Goal: Information Seeking & Learning: Learn about a topic

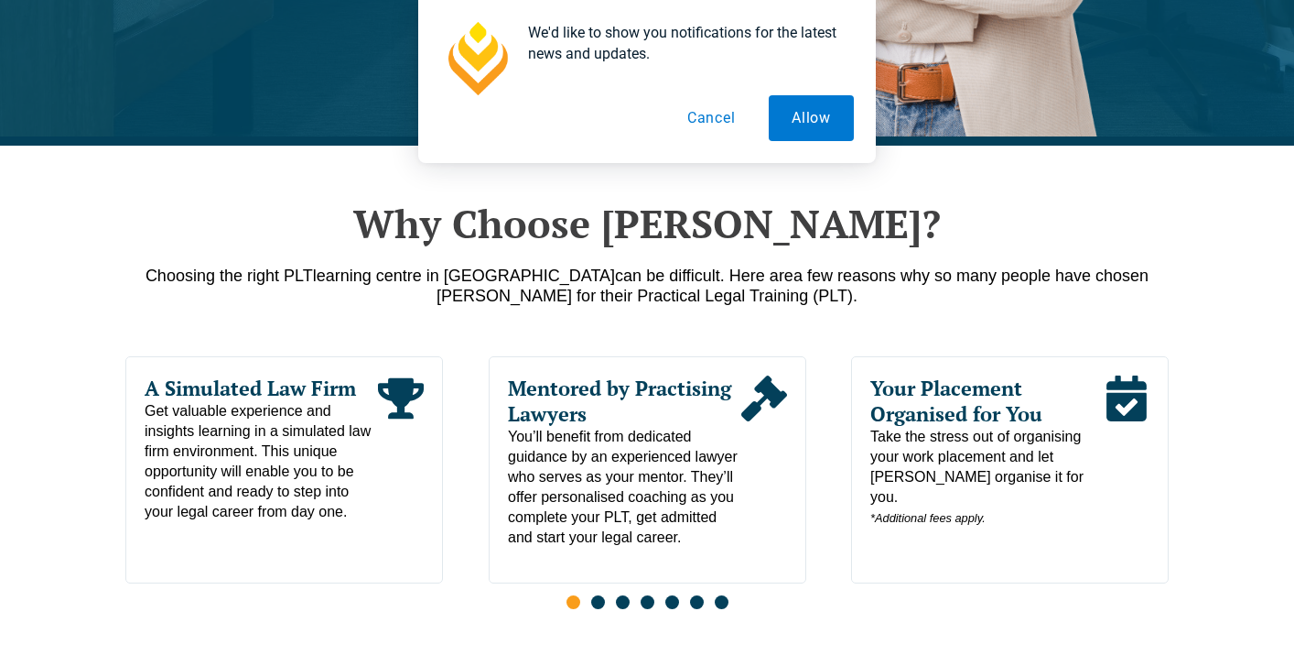
scroll to position [791, 0]
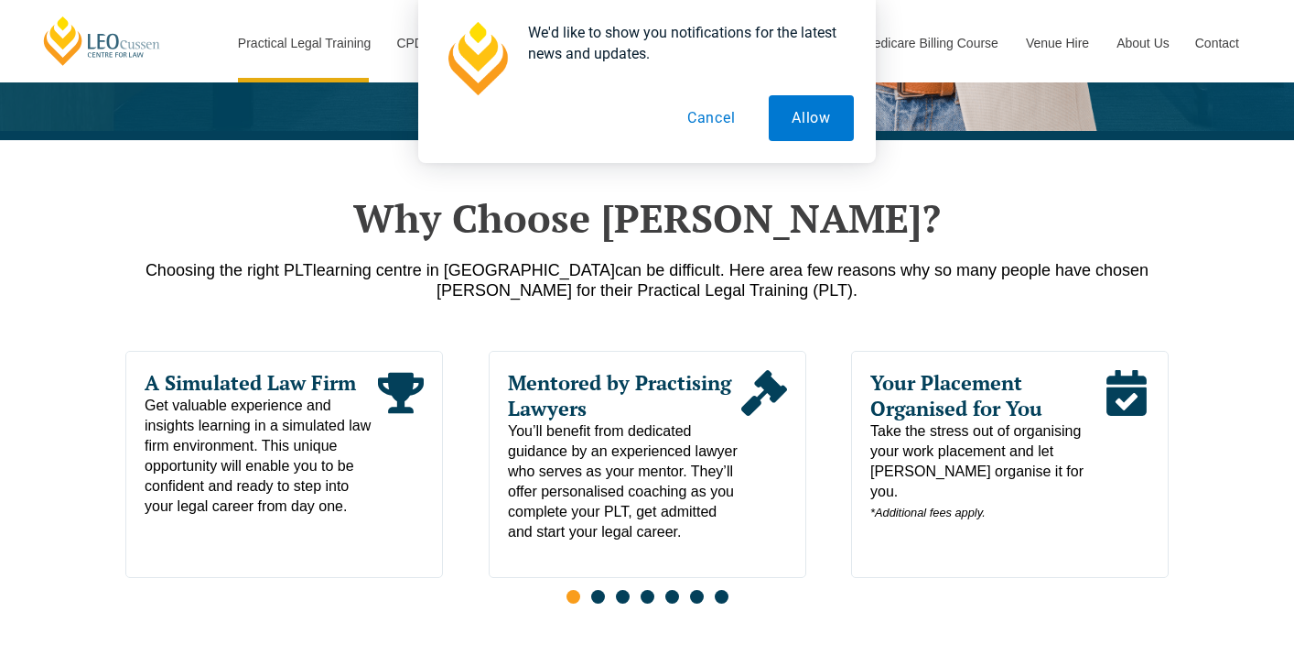
click at [710, 114] on button "Cancel" at bounding box center [712, 118] width 94 height 46
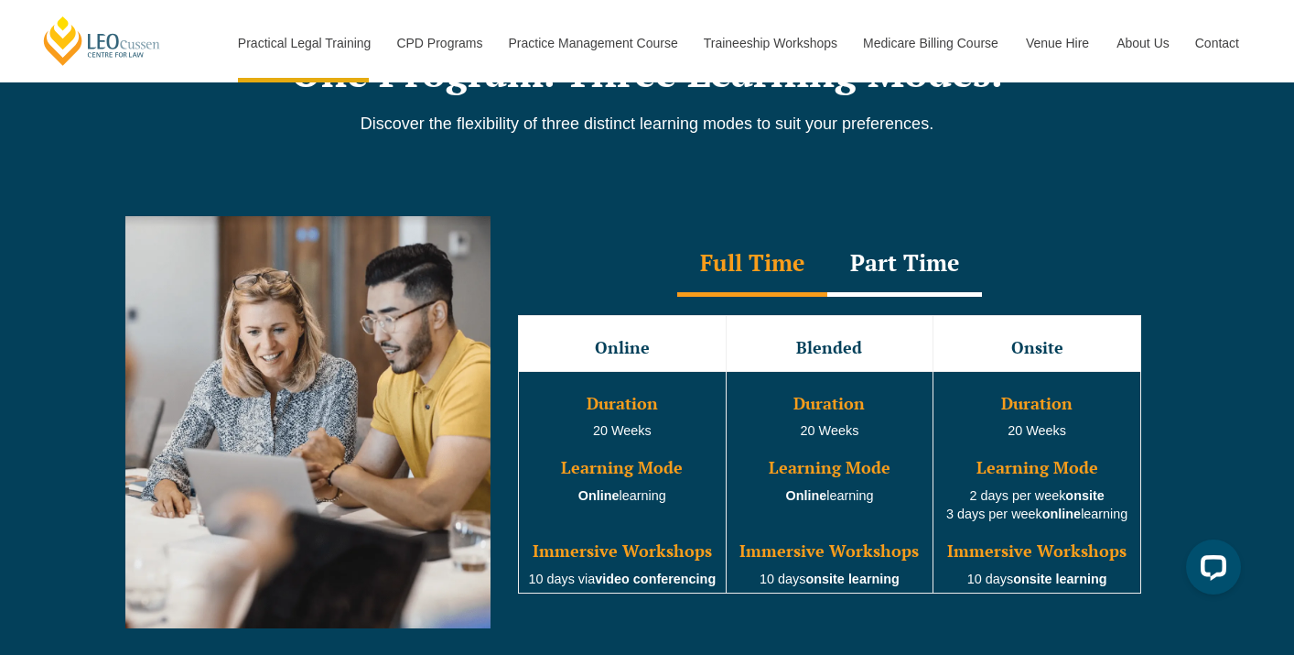
scroll to position [1583, 0]
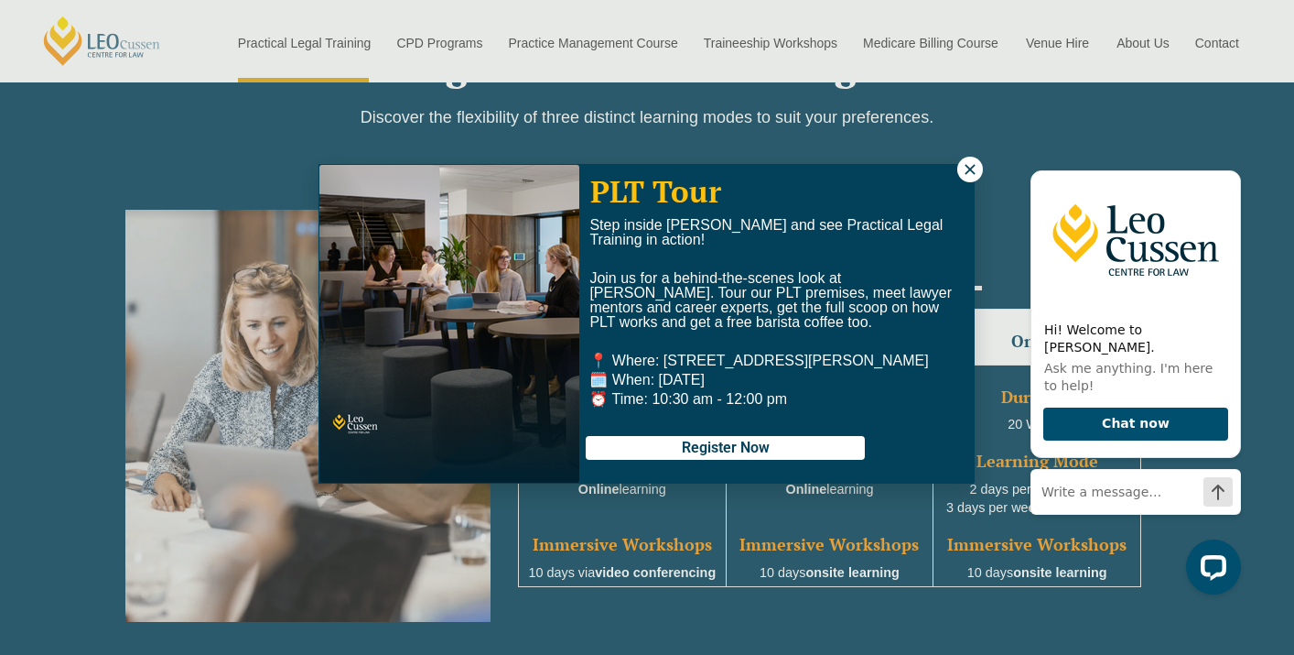
click at [964, 168] on icon at bounding box center [970, 169] width 16 height 16
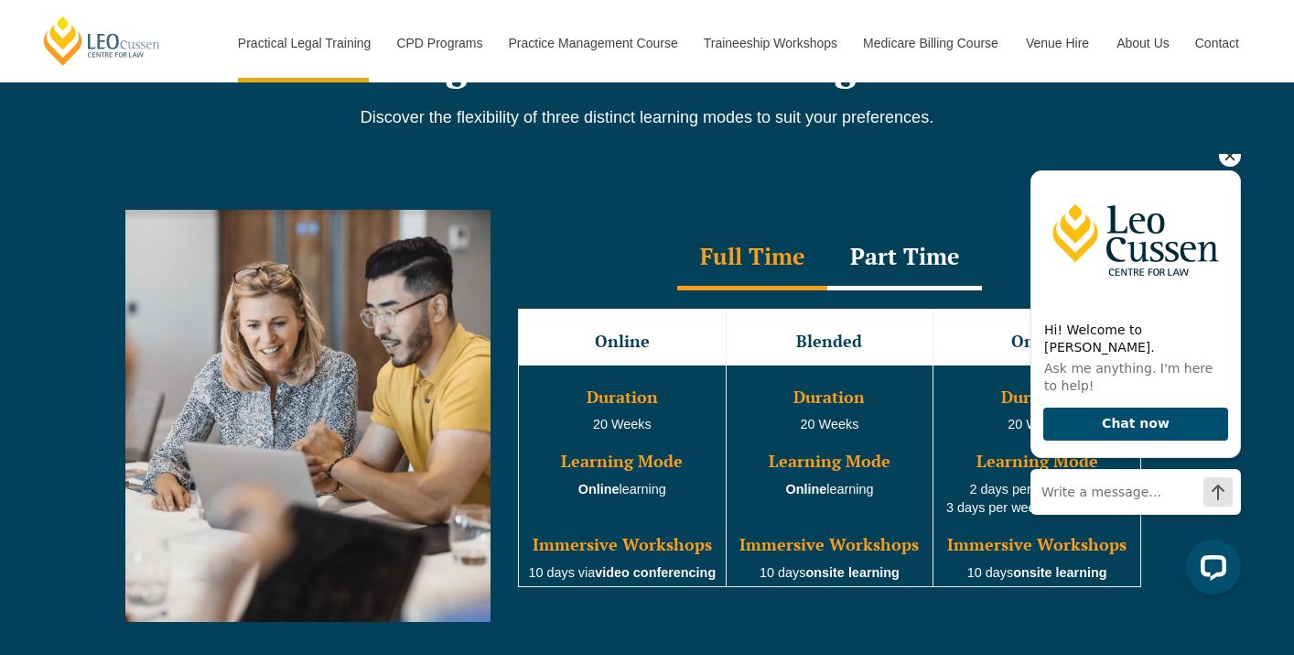
click at [1229, 161] on icon "Hide greeting" at bounding box center [1231, 156] width 10 height 10
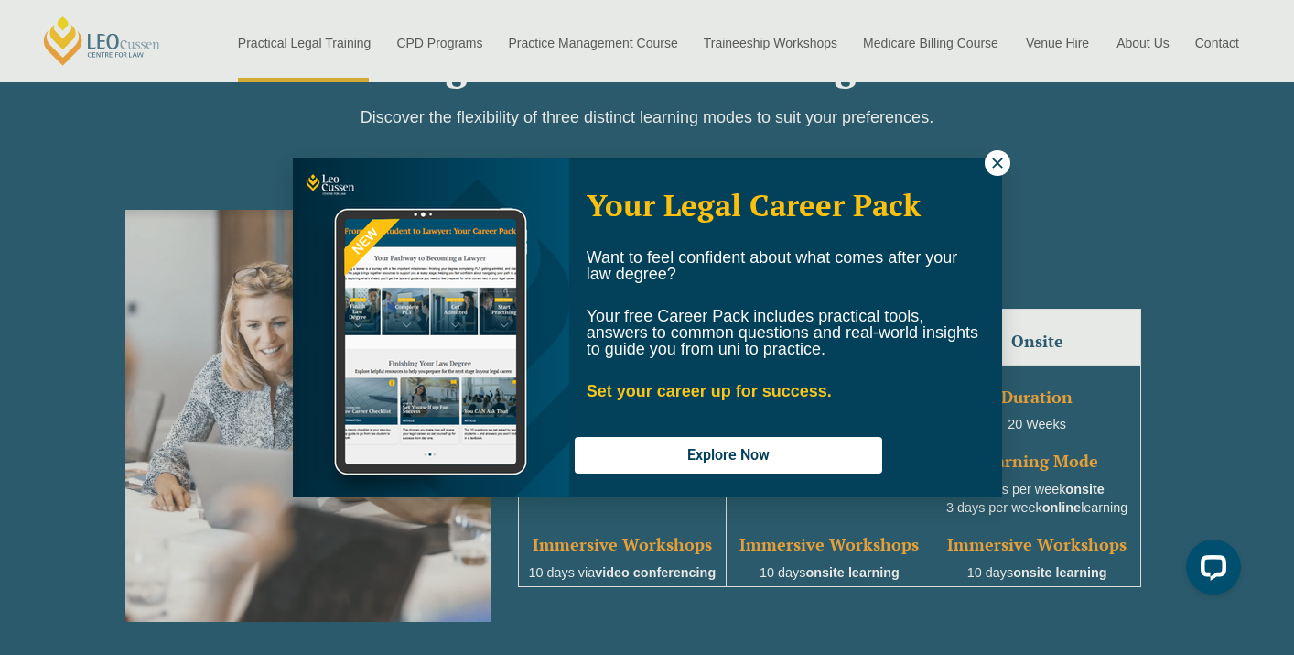
click at [998, 154] on button at bounding box center [998, 163] width 26 height 26
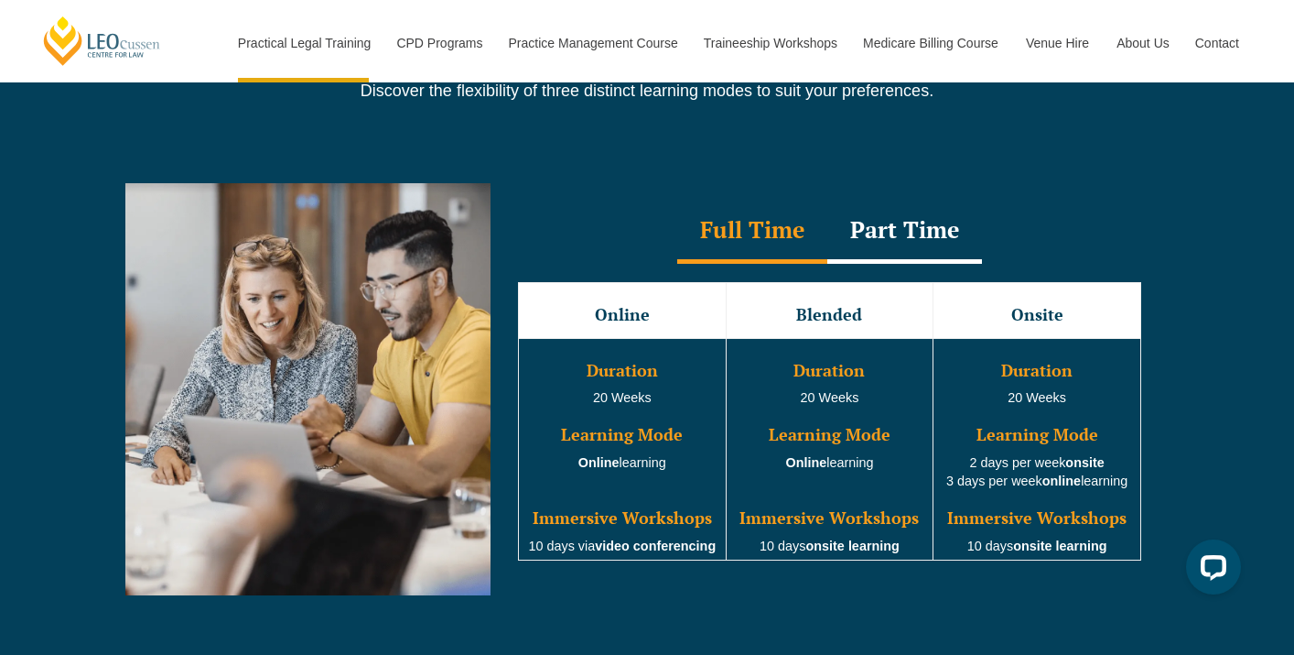
scroll to position [1612, 0]
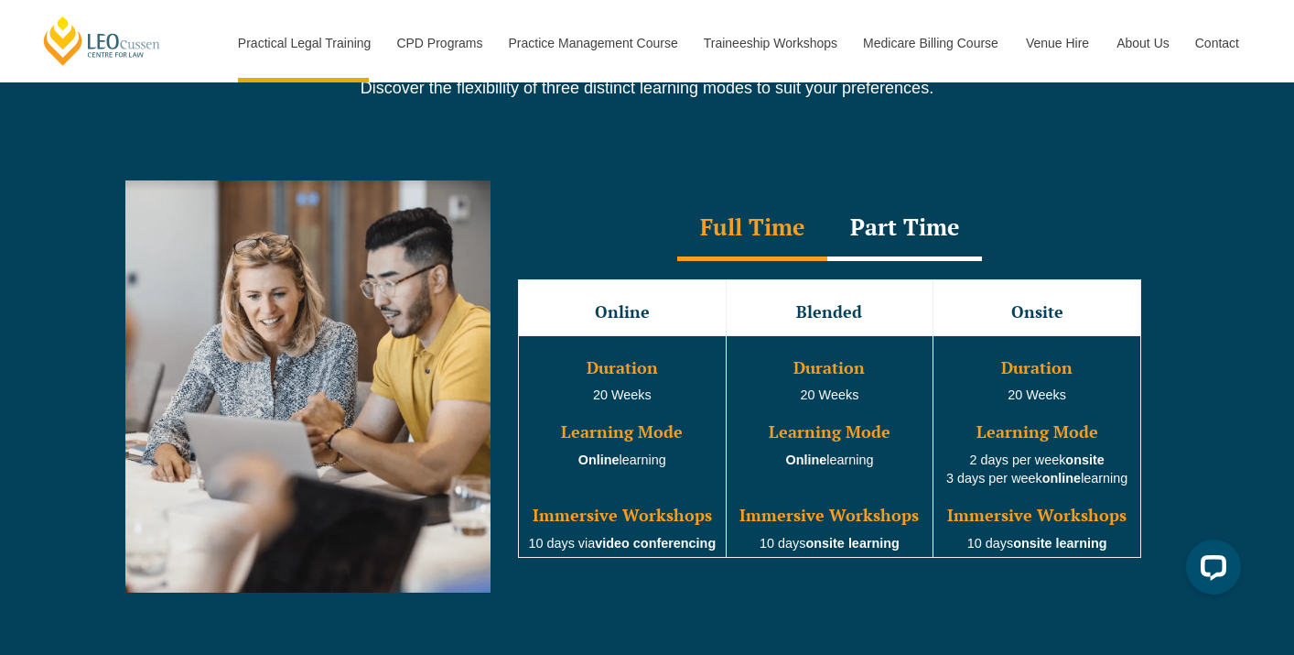
click at [902, 233] on div "Part Time" at bounding box center [905, 229] width 155 height 64
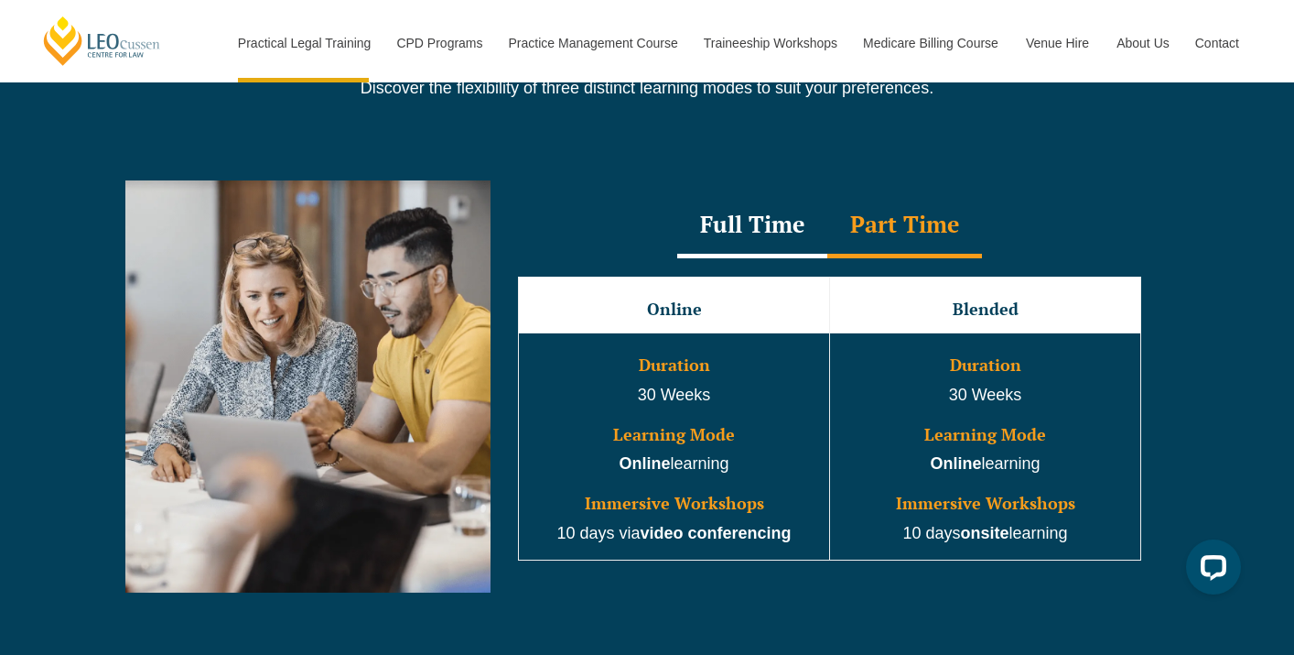
click at [774, 233] on div "Full Time" at bounding box center [752, 226] width 150 height 64
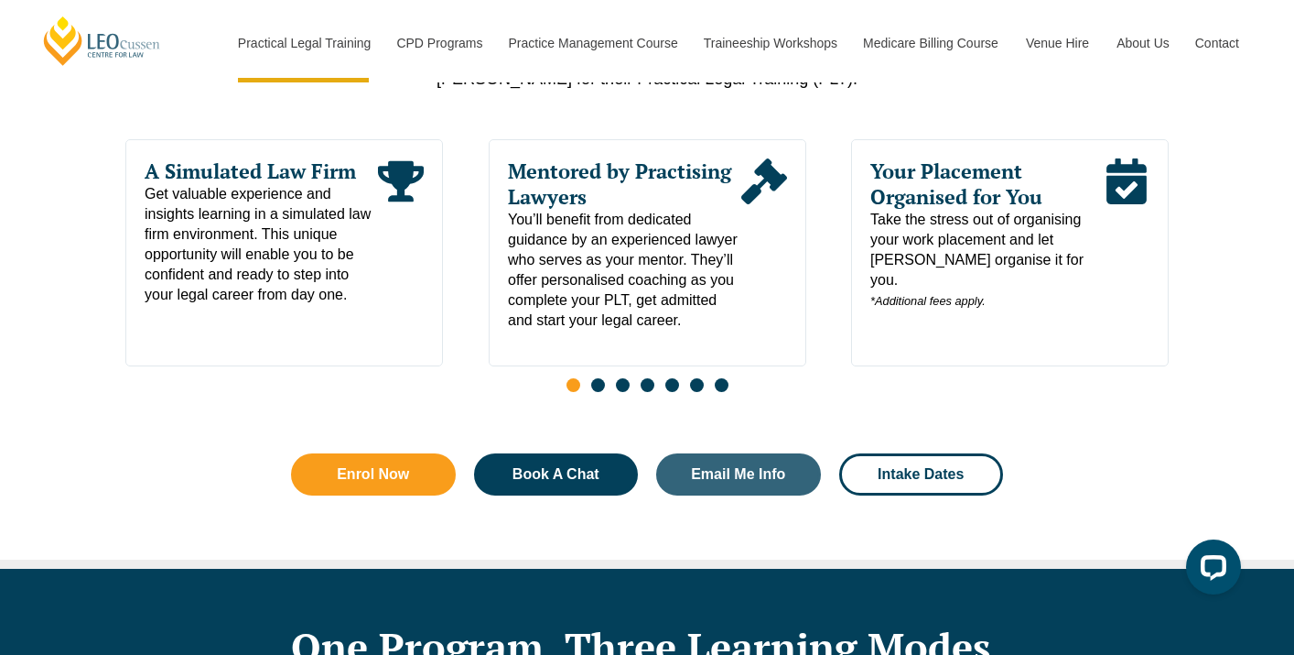
scroll to position [999, 0]
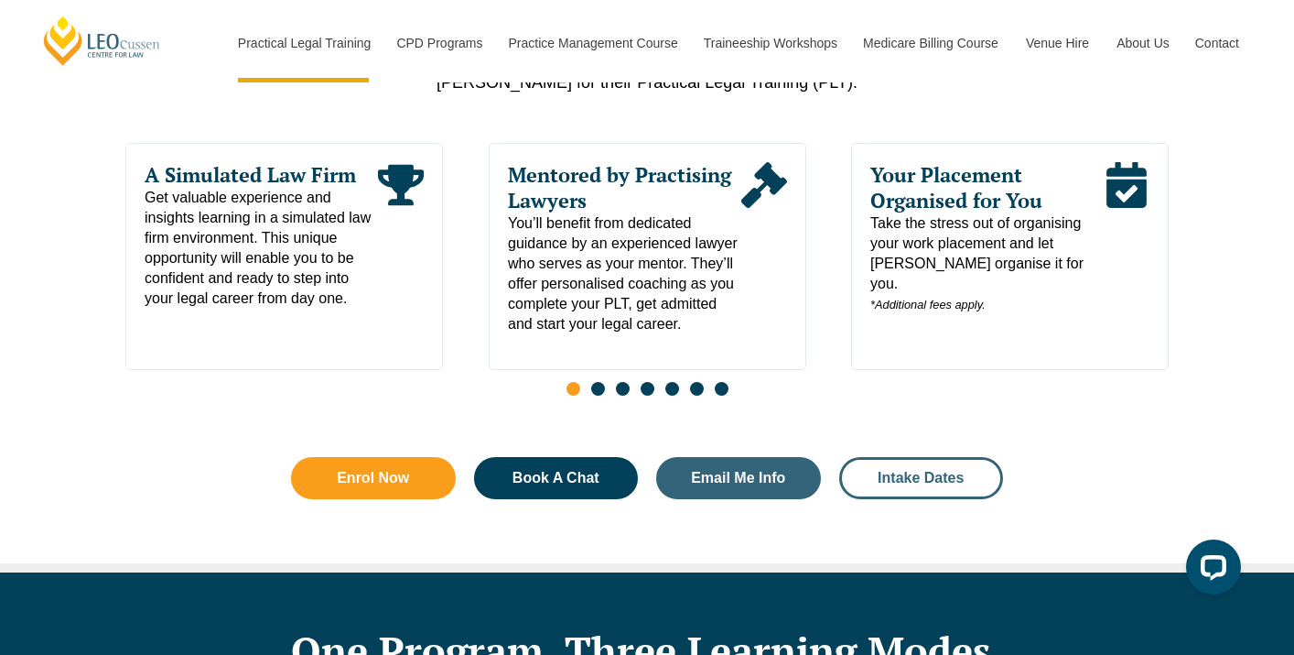
click at [892, 491] on link "Intake Dates" at bounding box center [921, 478] width 165 height 42
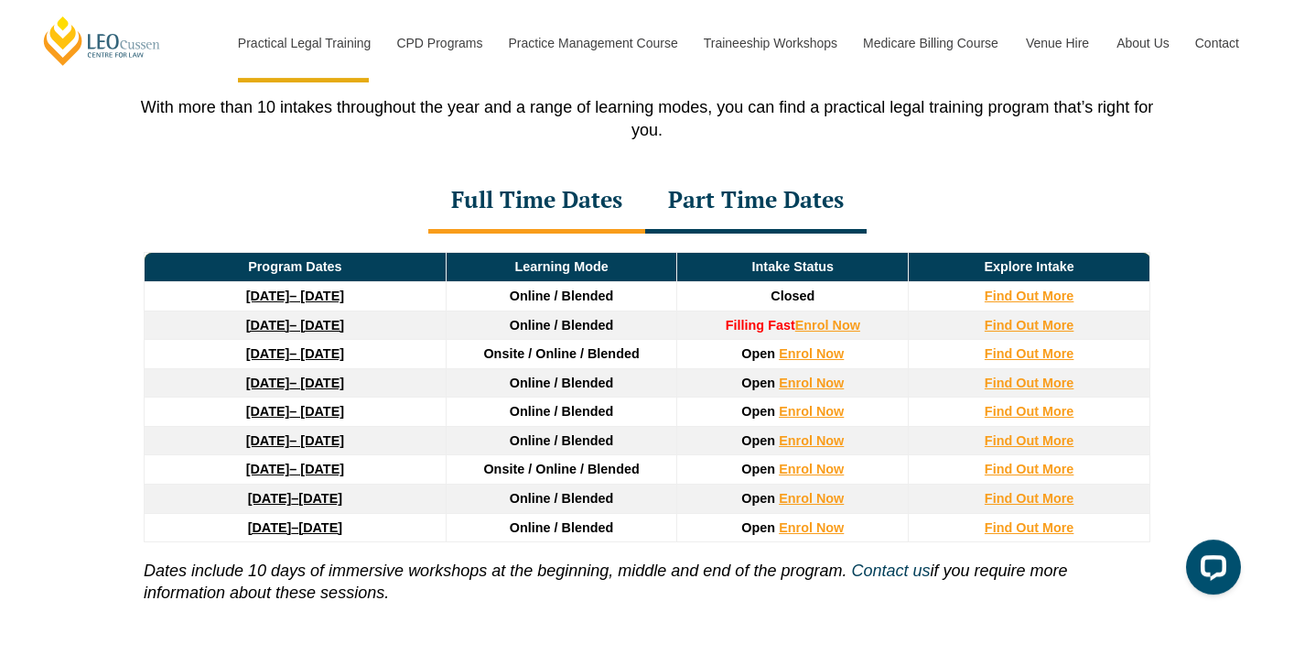
scroll to position [2445, 0]
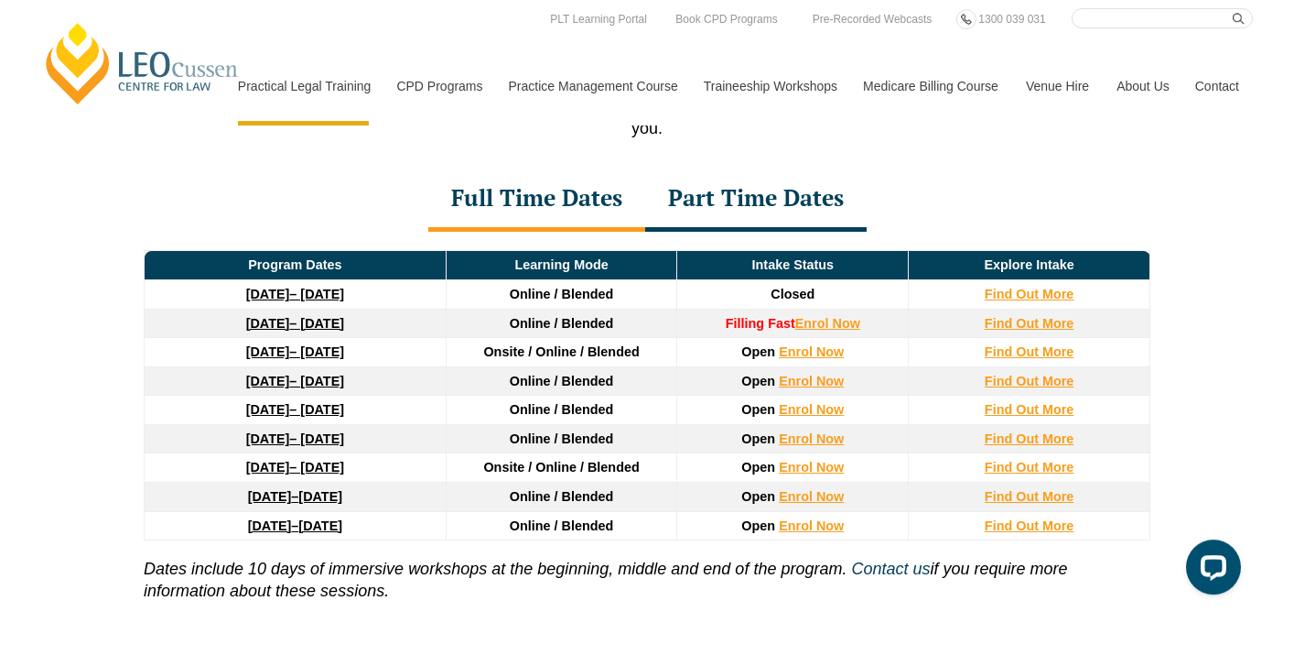
click at [300, 441] on link "22 June 2026 – 6 November 2026" at bounding box center [295, 438] width 98 height 15
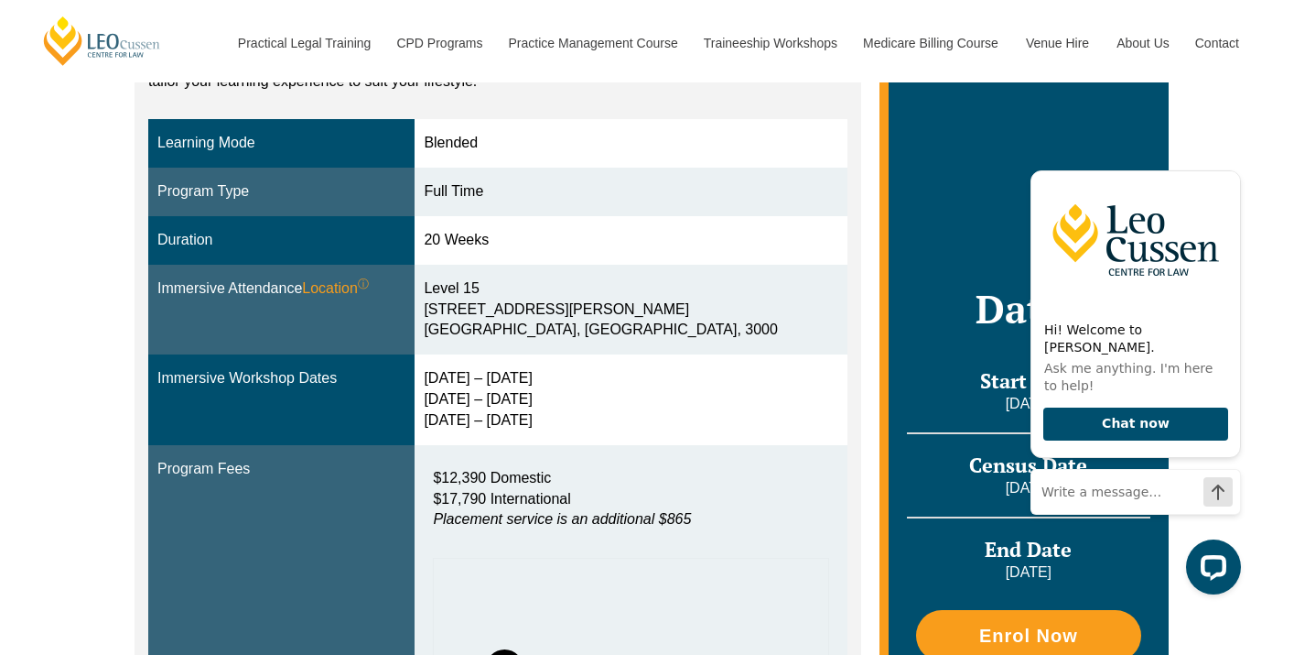
scroll to position [473, 0]
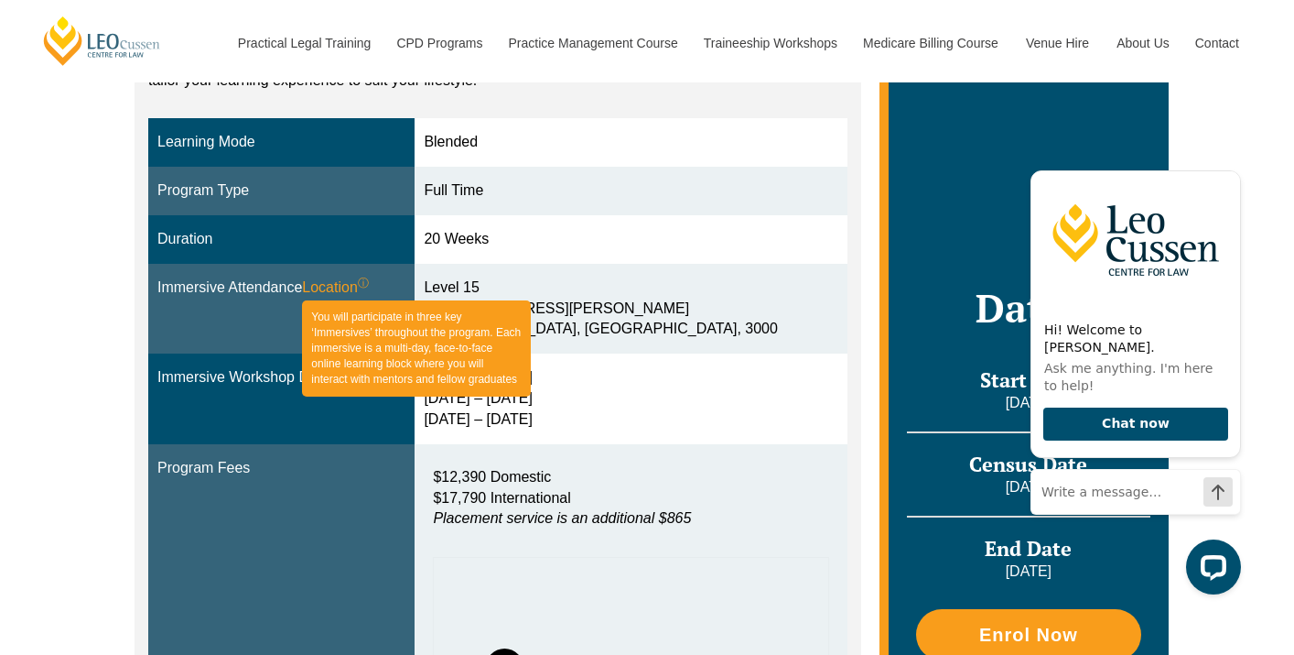
click at [369, 284] on sup "ⓘ" at bounding box center [363, 282] width 11 height 13
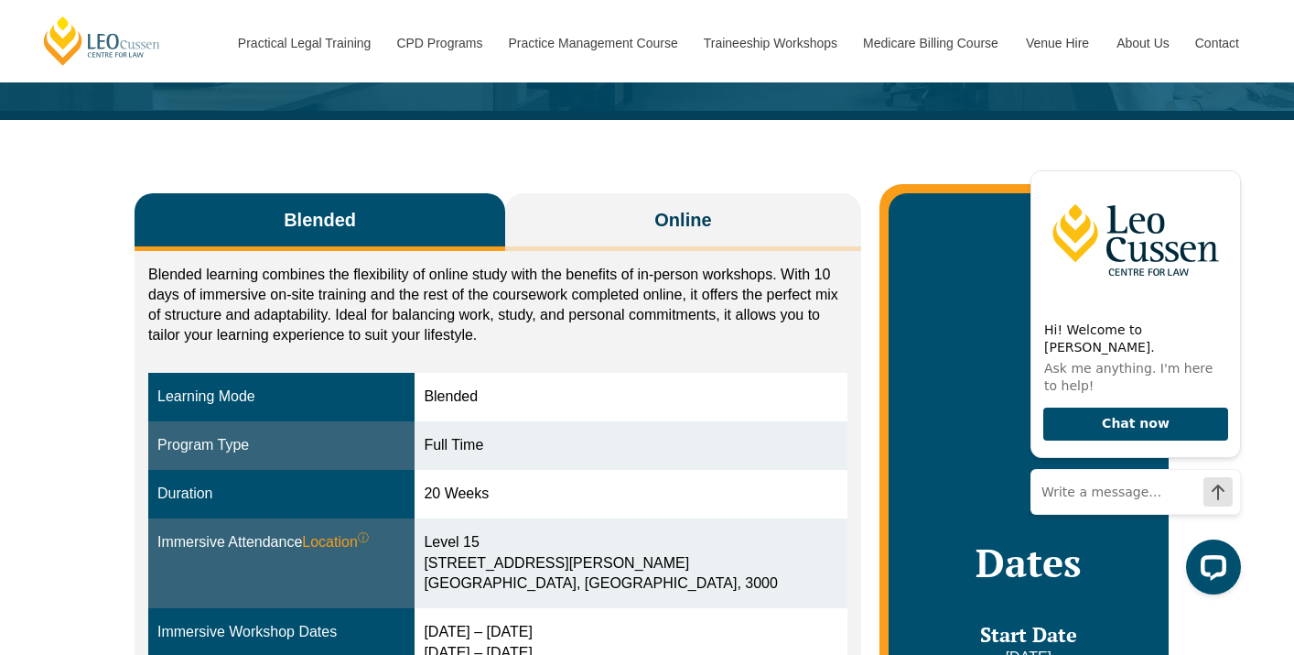
scroll to position [218, 0]
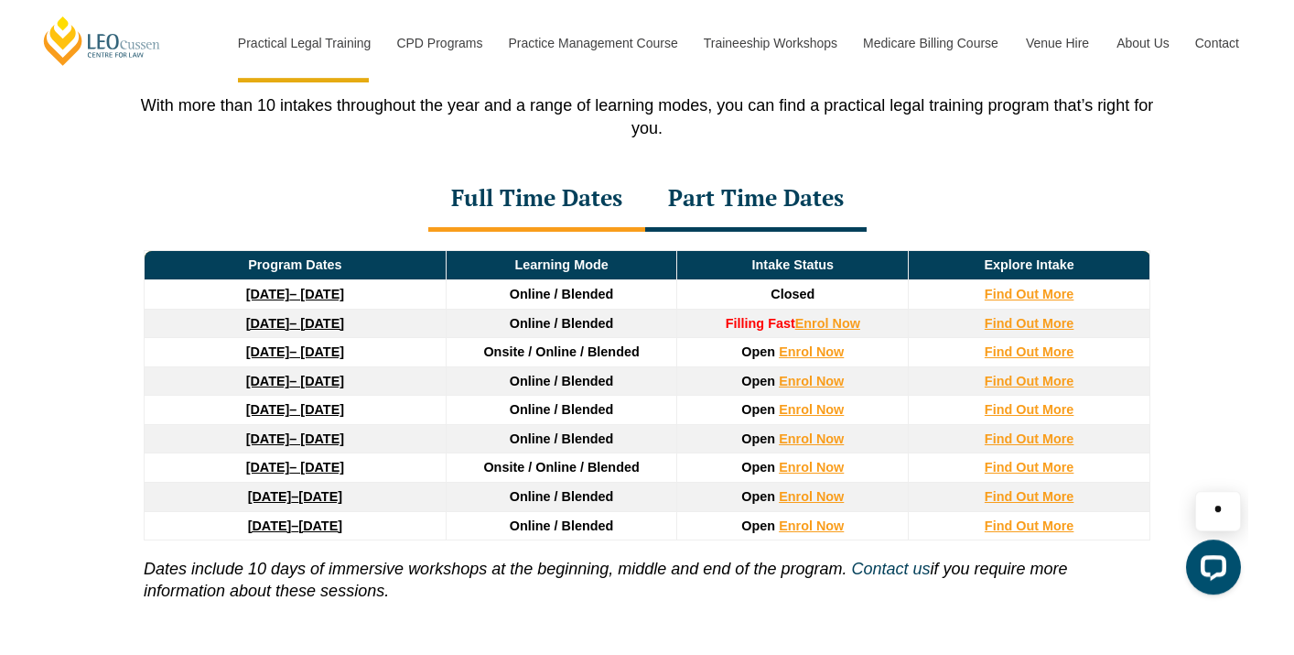
click at [298, 474] on link "3 August 2026 – 18 December 2026" at bounding box center [295, 467] width 98 height 15
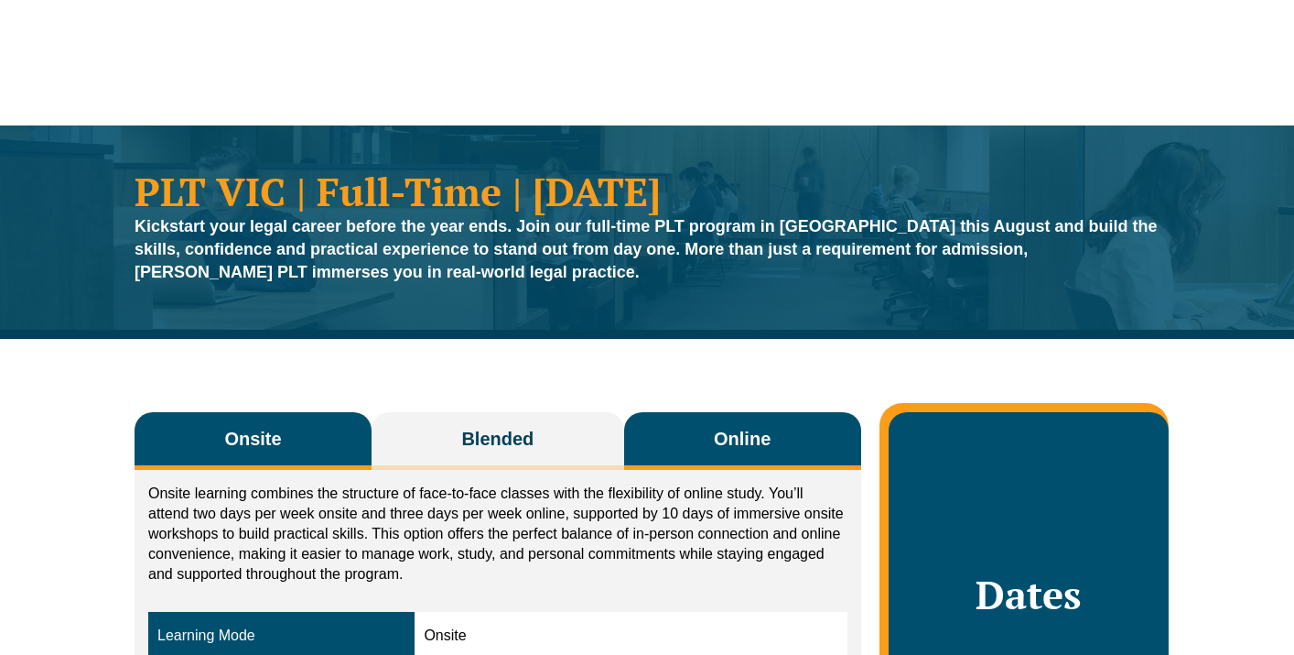
click at [762, 426] on button "Online" at bounding box center [742, 441] width 237 height 58
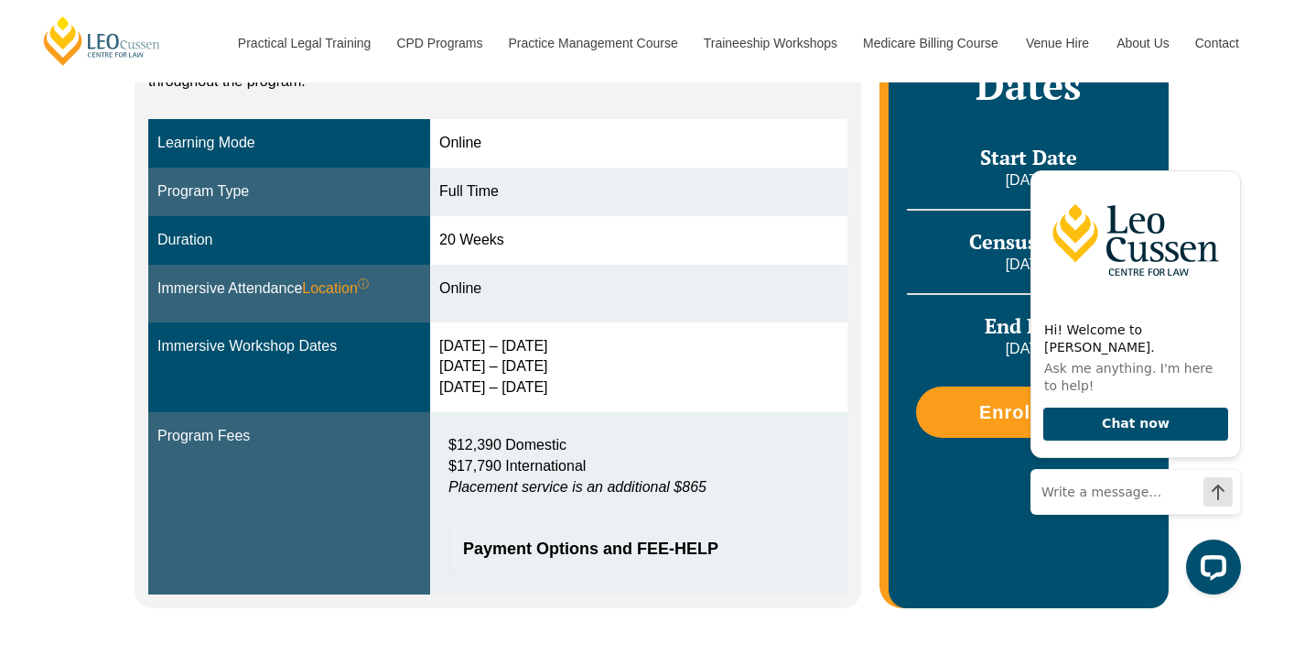
scroll to position [489, 0]
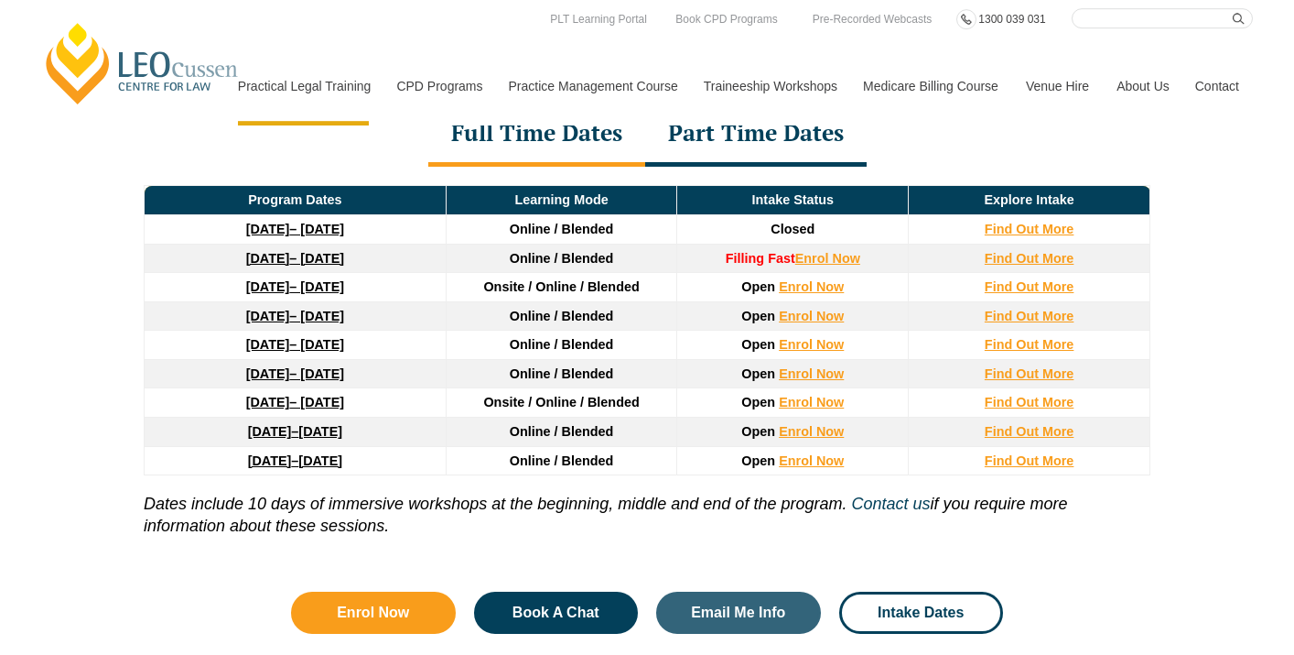
scroll to position [2470, 0]
